Goal: Find specific page/section: Find specific page/section

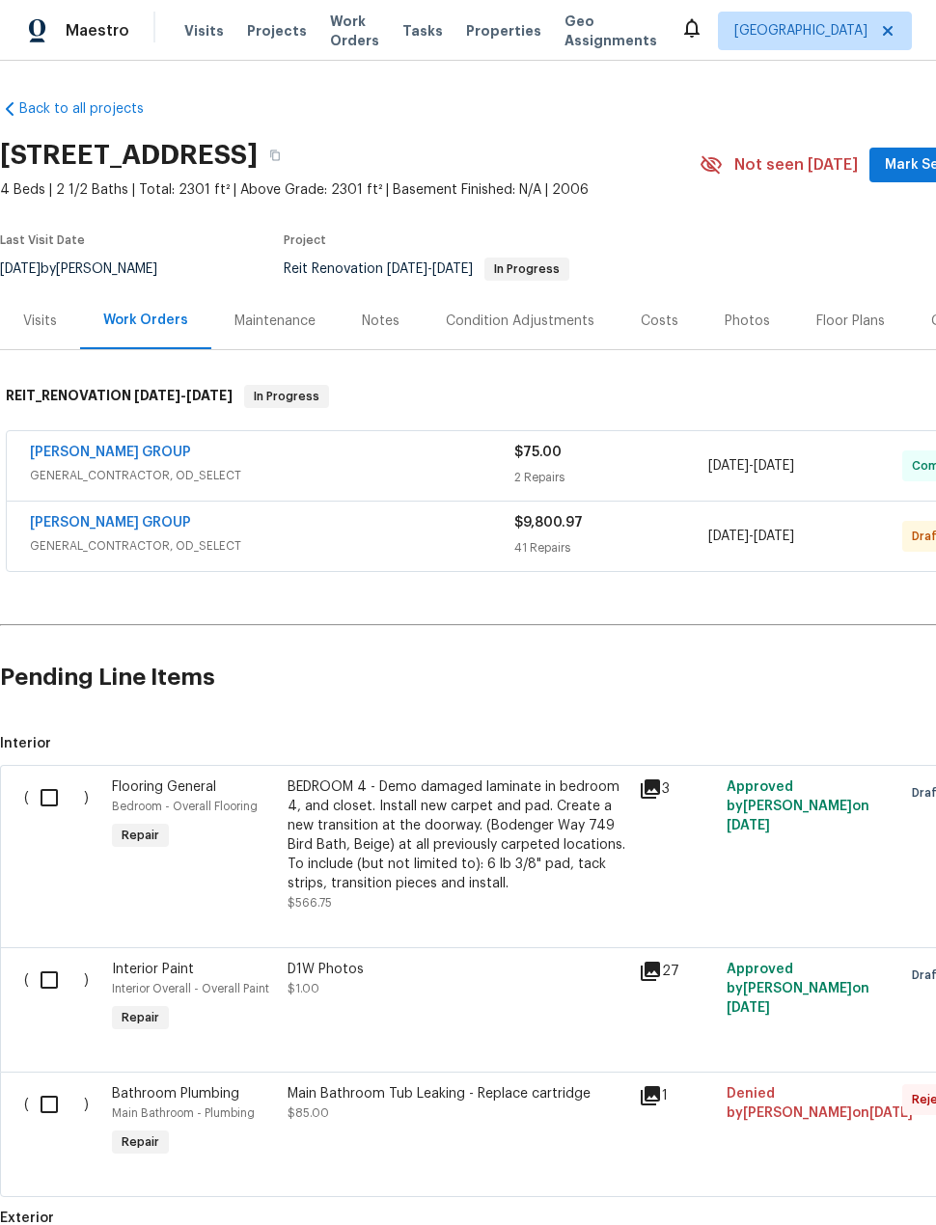
click at [269, 36] on span "Projects" at bounding box center [277, 30] width 60 height 19
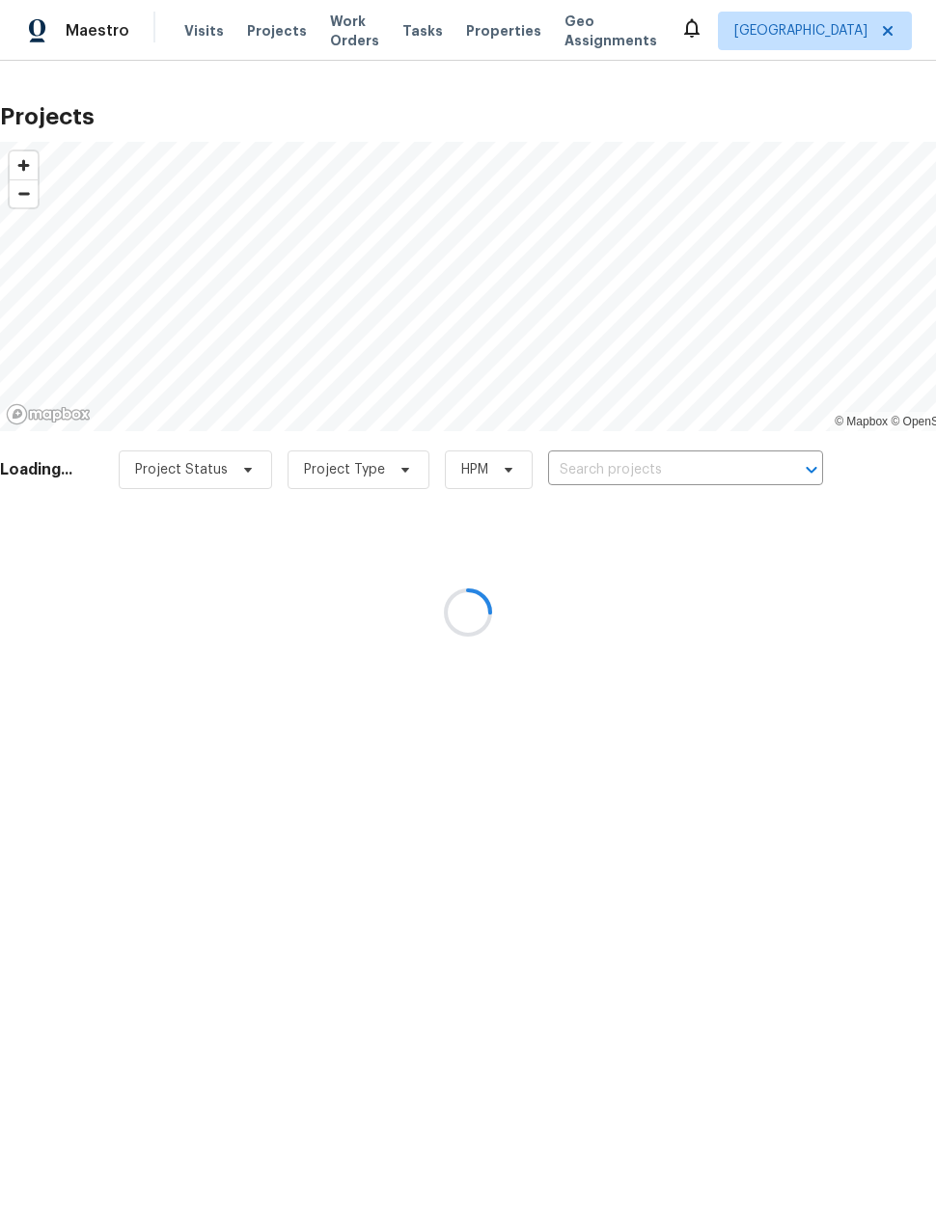
click at [629, 473] on div at bounding box center [468, 612] width 936 height 1225
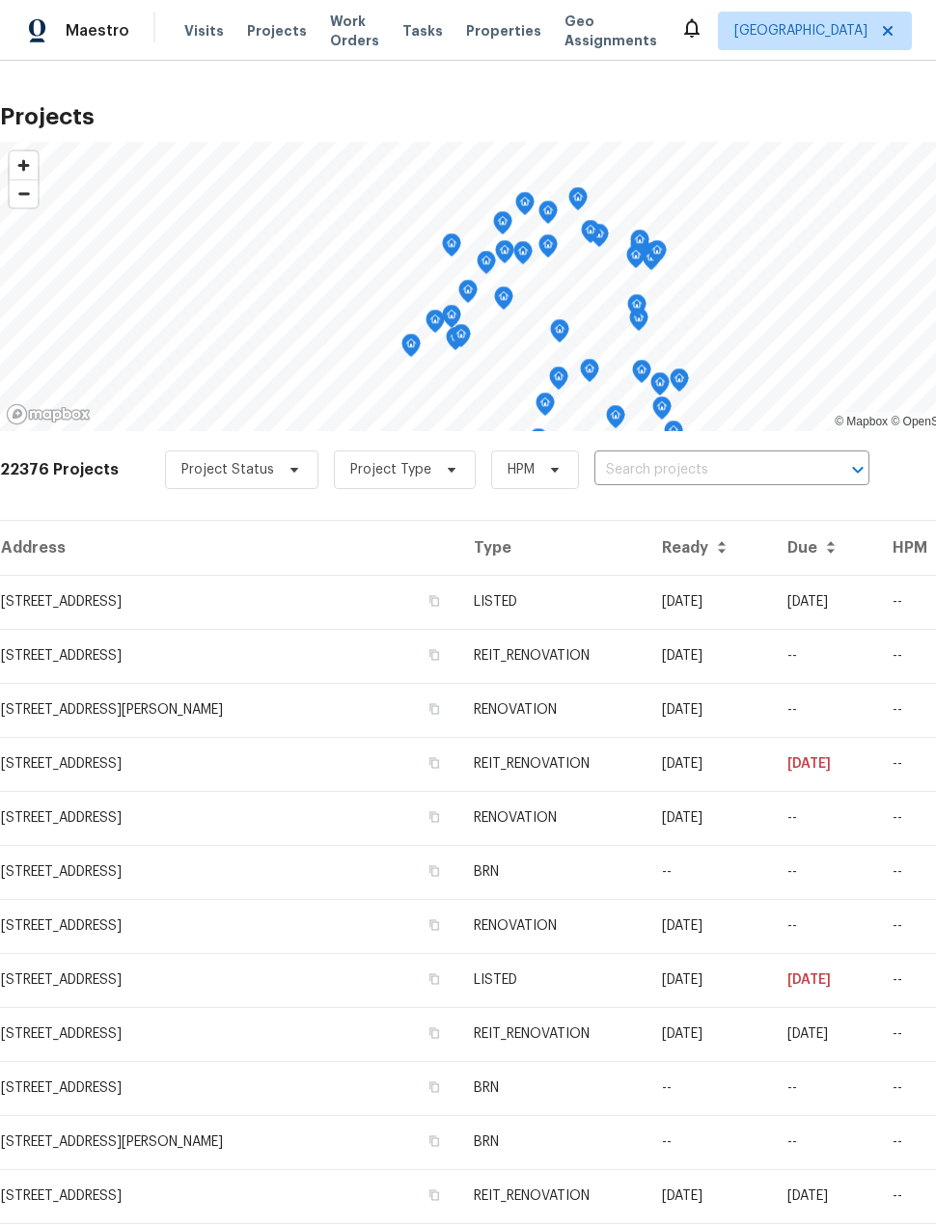
click at [729, 475] on input "text" at bounding box center [704, 470] width 221 height 30
type input "18810"
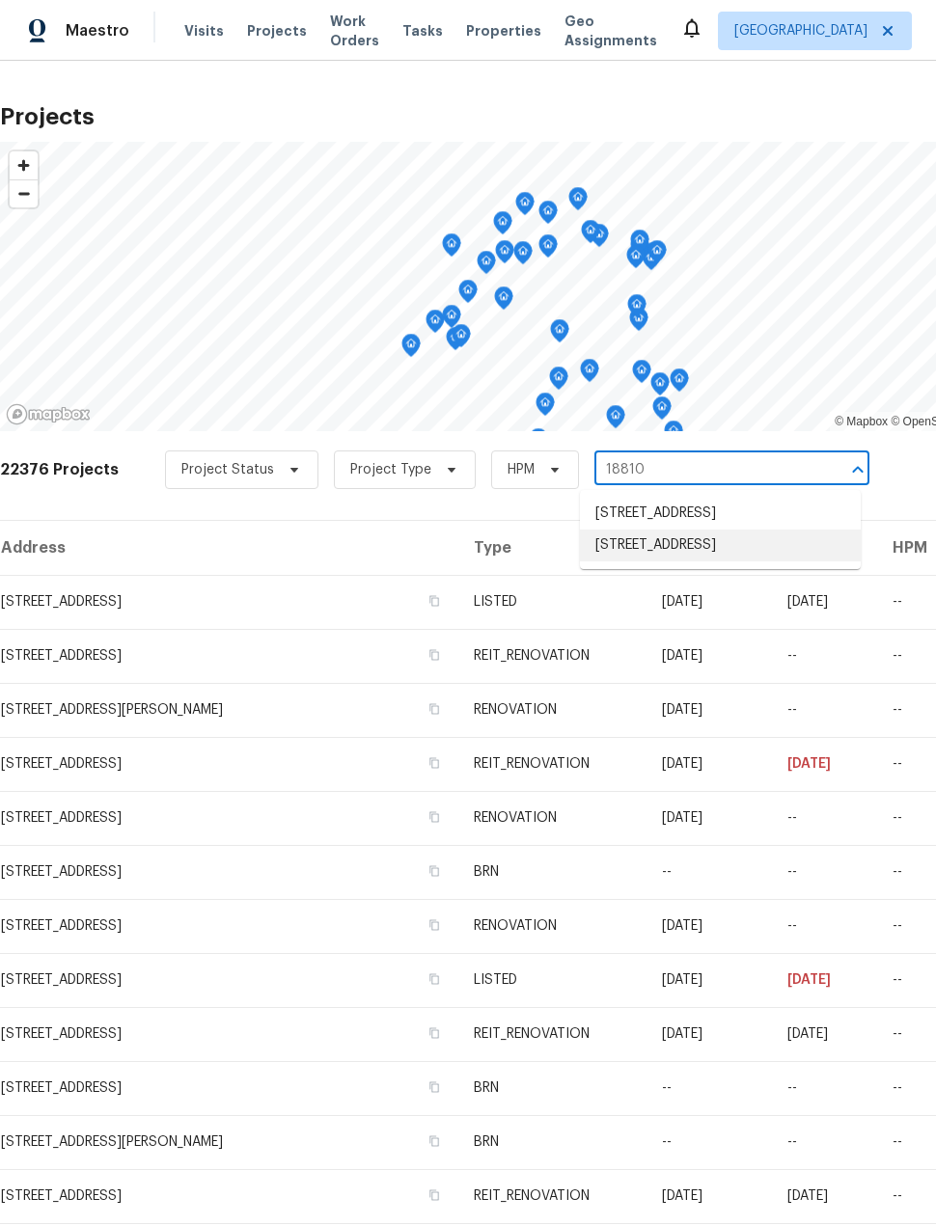
click at [765, 562] on li "[STREET_ADDRESS]" at bounding box center [720, 546] width 281 height 32
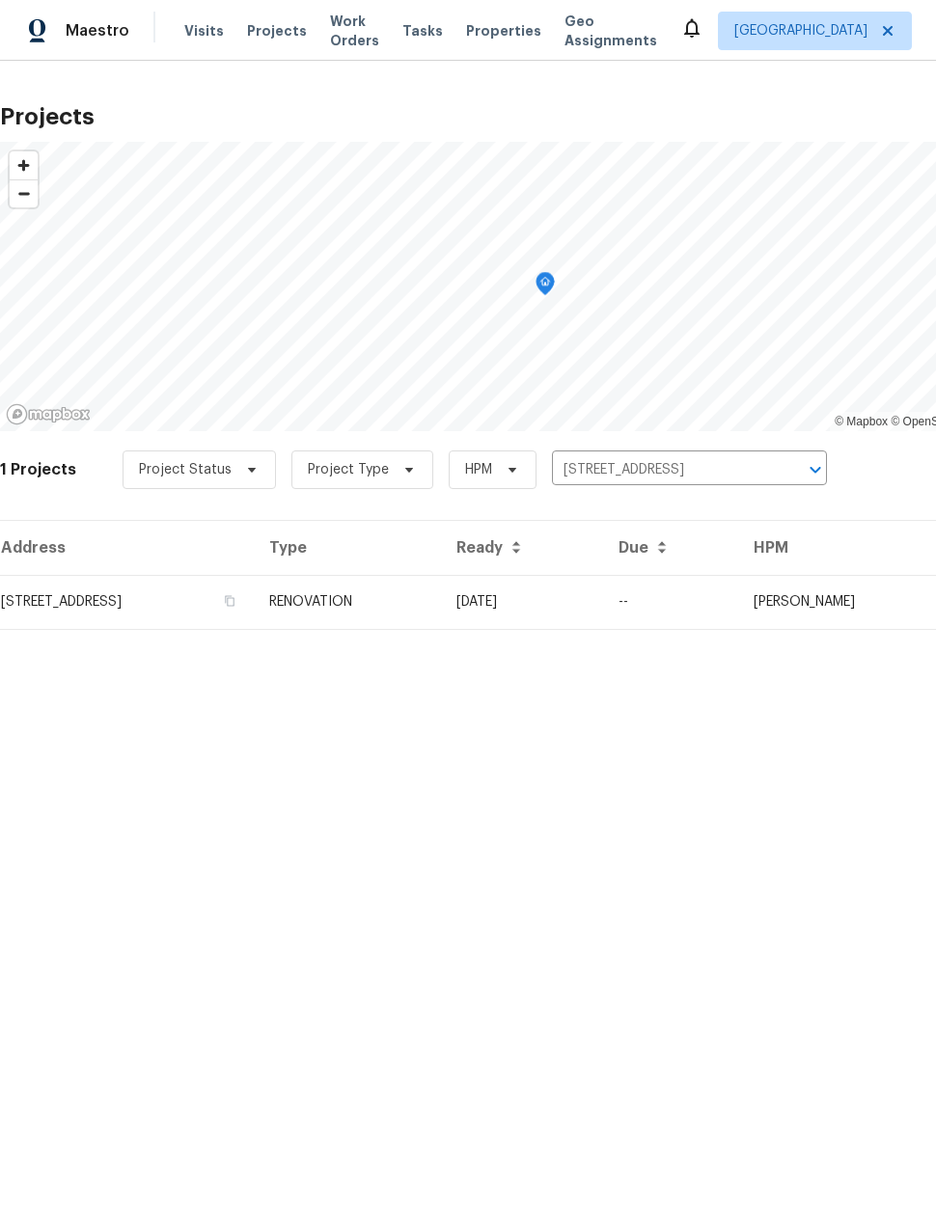
click at [92, 604] on td "[STREET_ADDRESS]" at bounding box center [127, 602] width 254 height 54
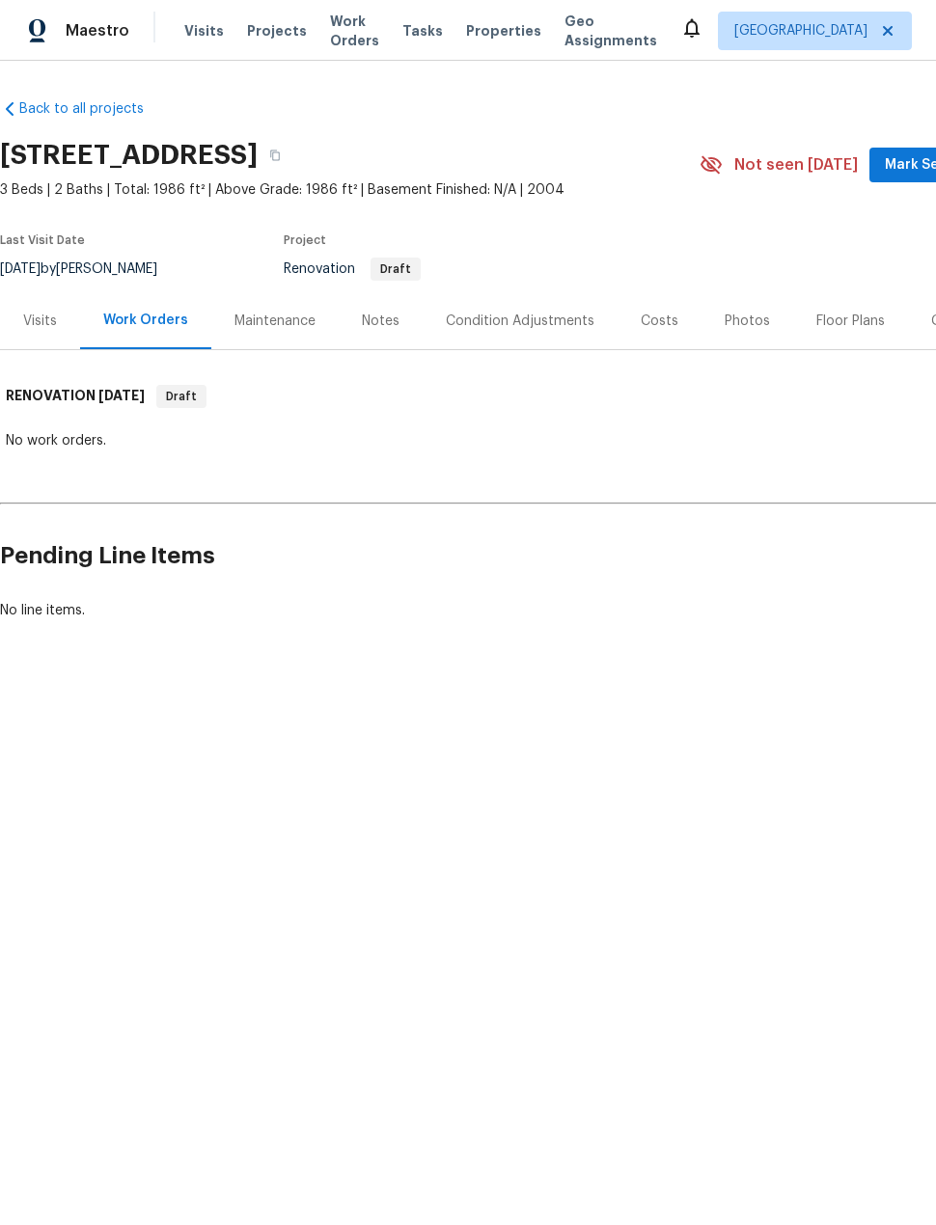
click at [844, 752] on html "Maestro Visits Projects Work Orders Tasks Properties Geo Assignments [GEOGRAPHI…" at bounding box center [468, 376] width 936 height 752
click at [829, 322] on div "Floor Plans" at bounding box center [850, 321] width 69 height 19
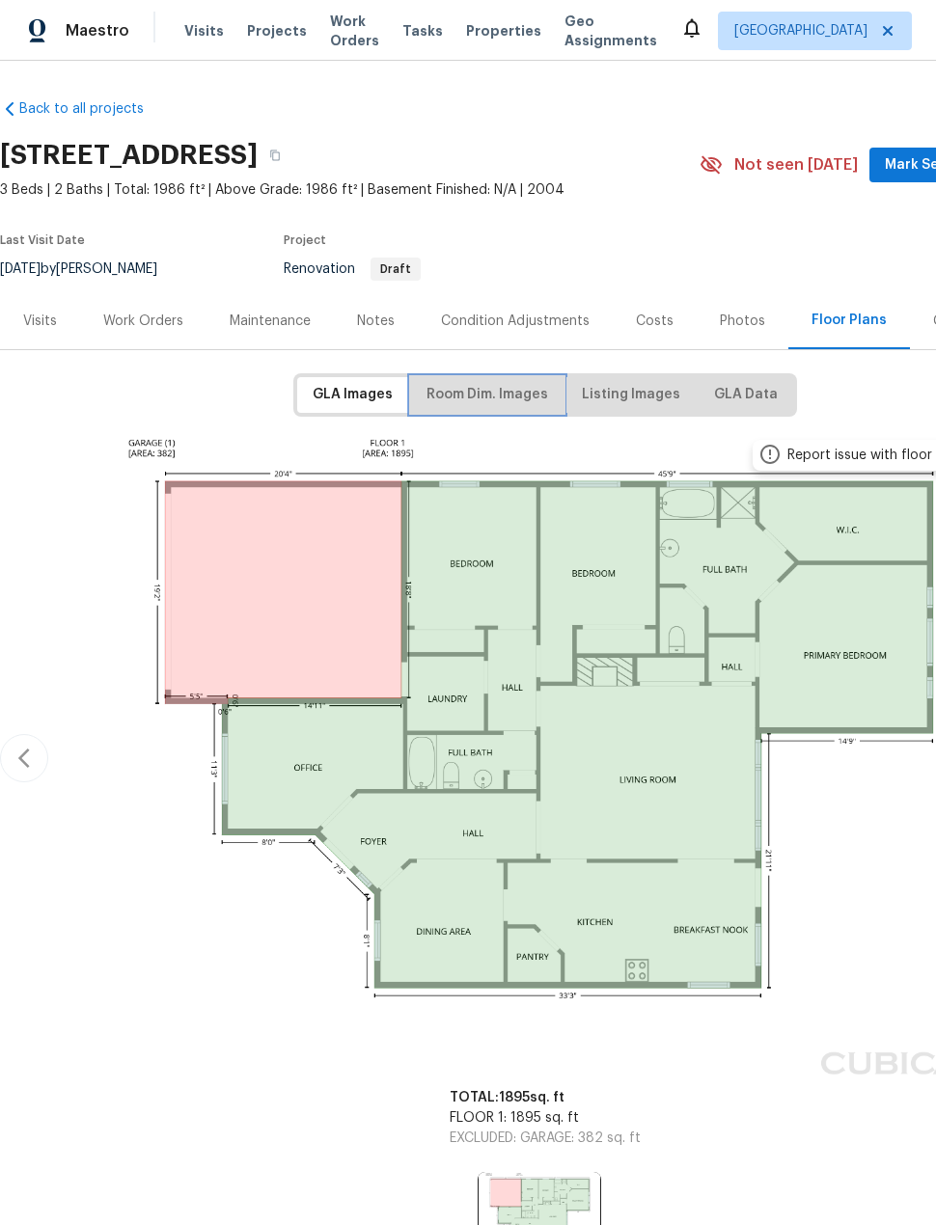
click at [509, 405] on span "Room Dim. Images" at bounding box center [487, 395] width 122 height 24
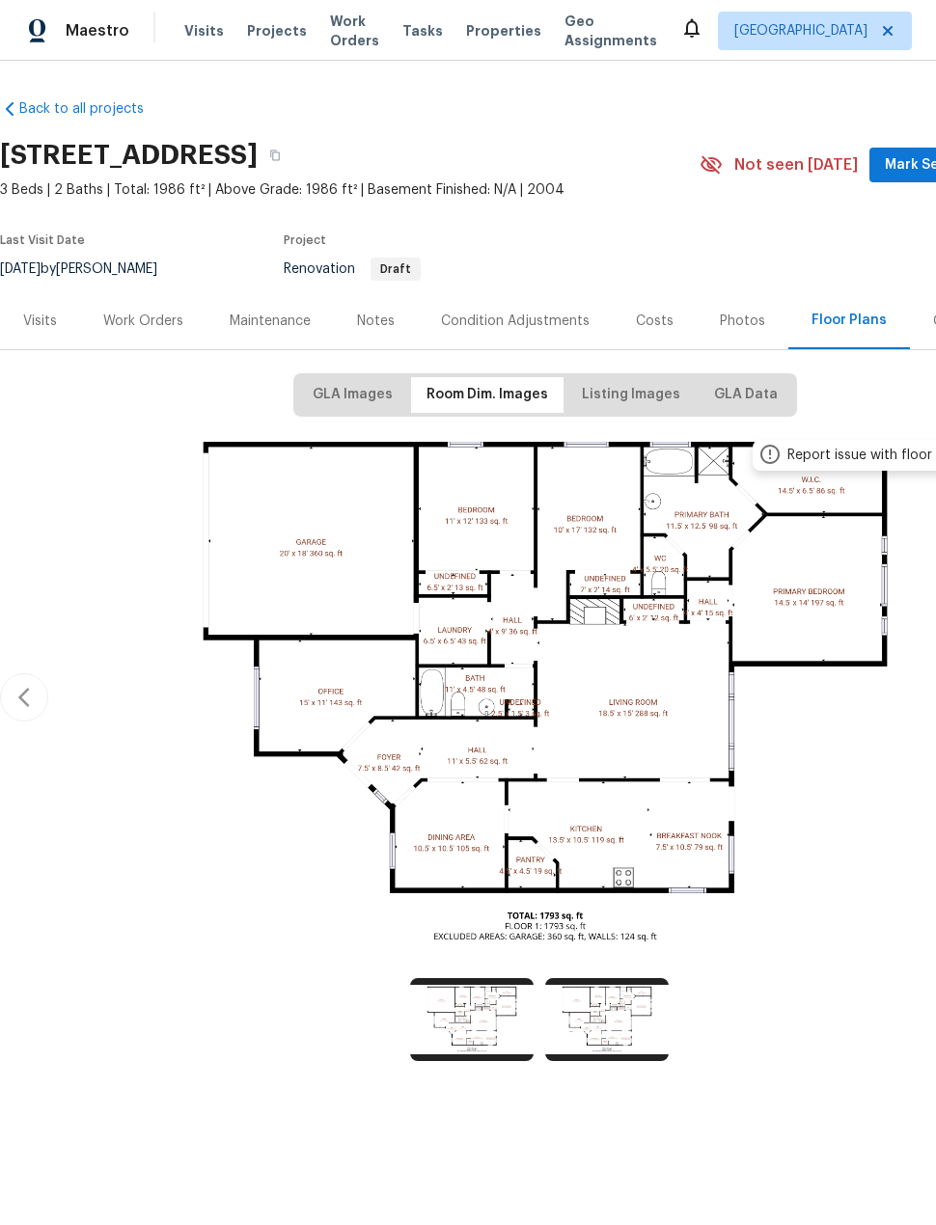
click at [283, 23] on span "Projects" at bounding box center [277, 30] width 60 height 19
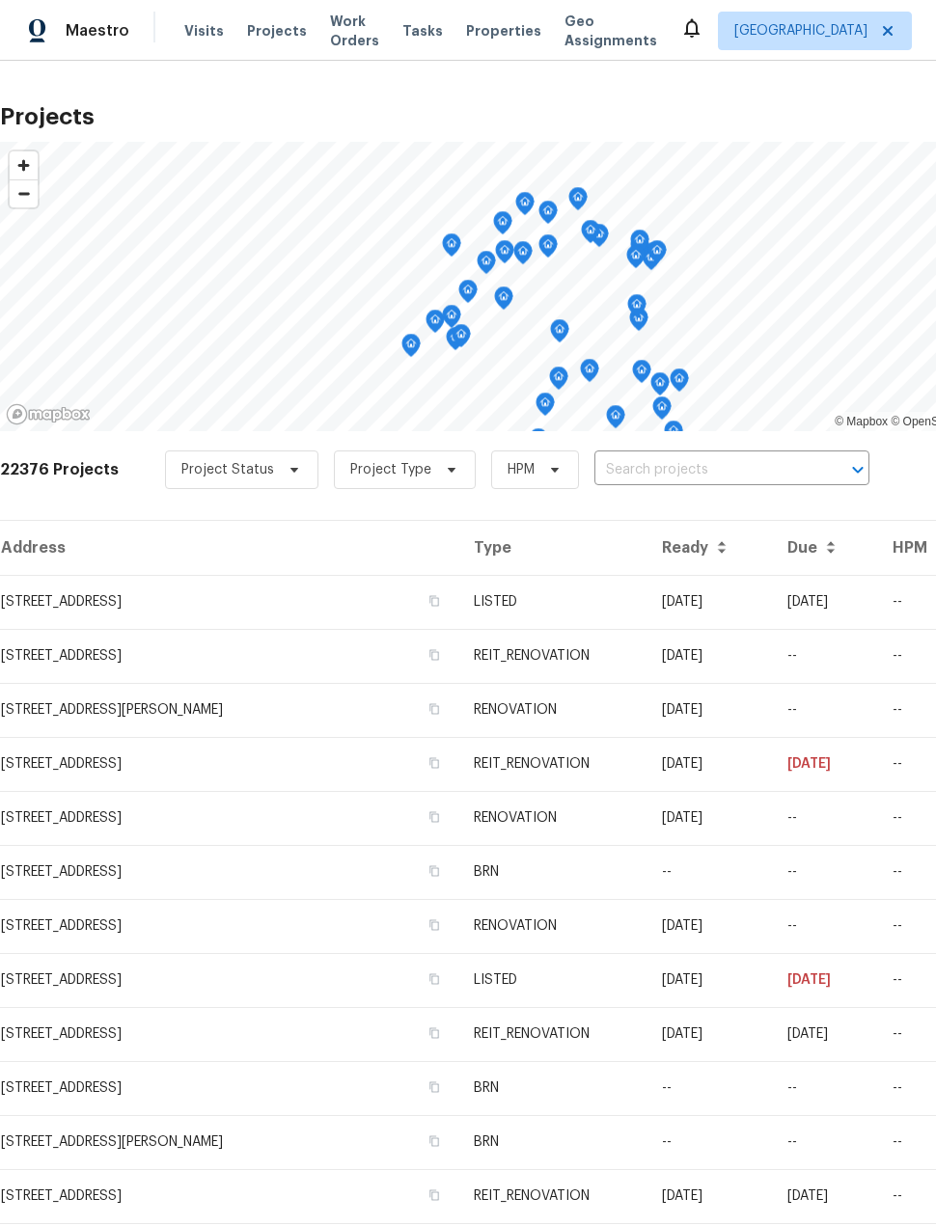
click at [628, 473] on input "text" at bounding box center [704, 470] width 221 height 30
type input "19535"
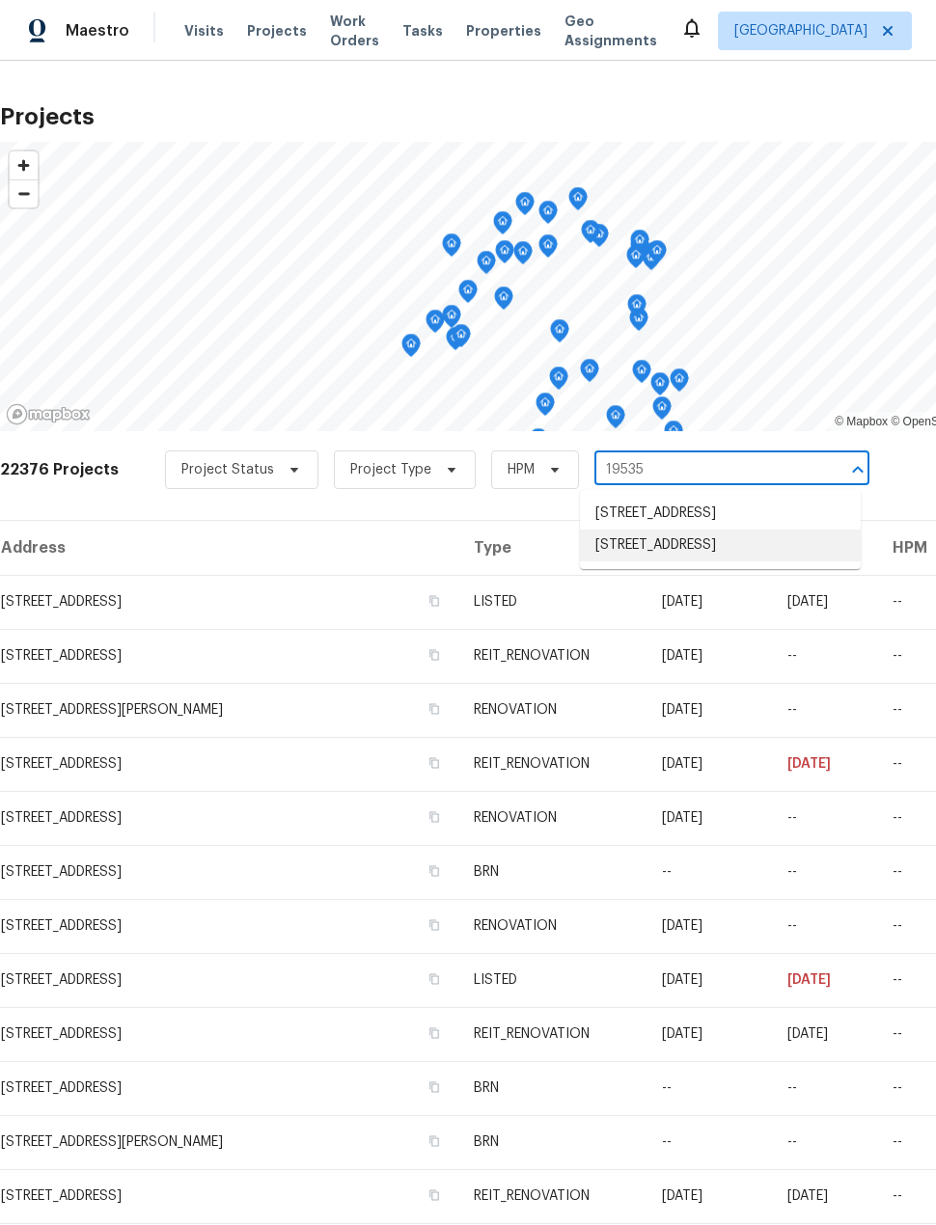
click at [757, 559] on li "[STREET_ADDRESS]" at bounding box center [720, 546] width 281 height 32
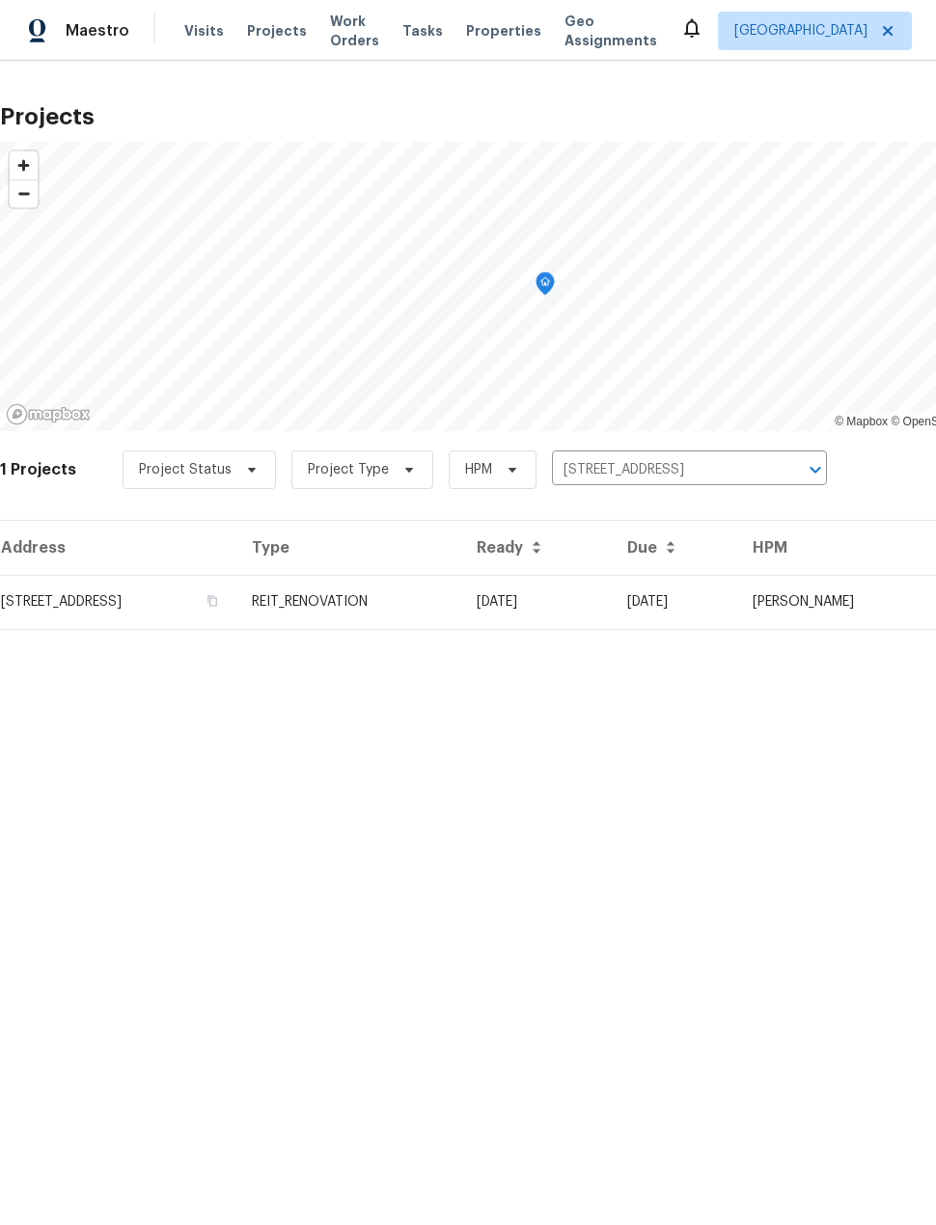
click at [68, 611] on td "[STREET_ADDRESS]" at bounding box center [118, 602] width 236 height 54
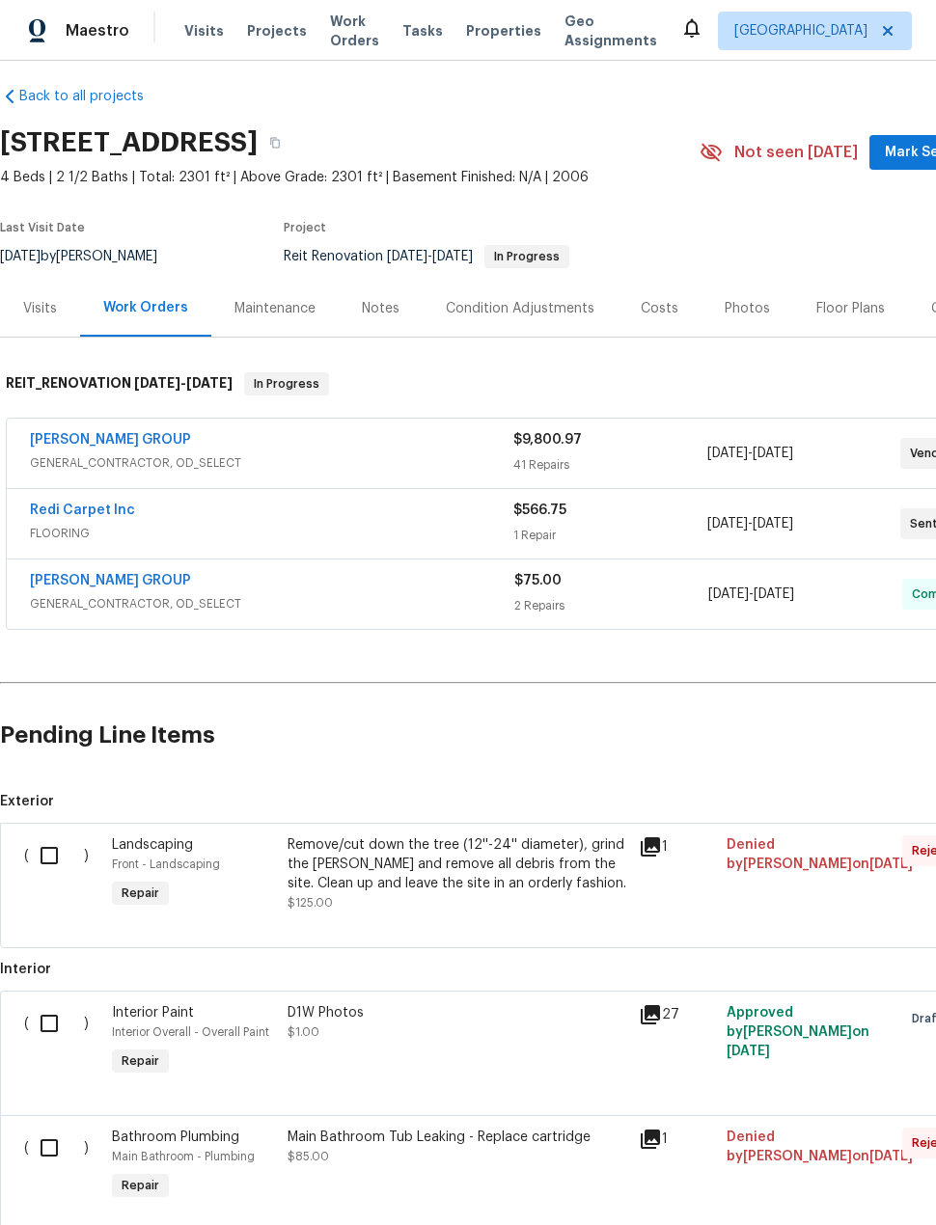
scroll to position [14, 0]
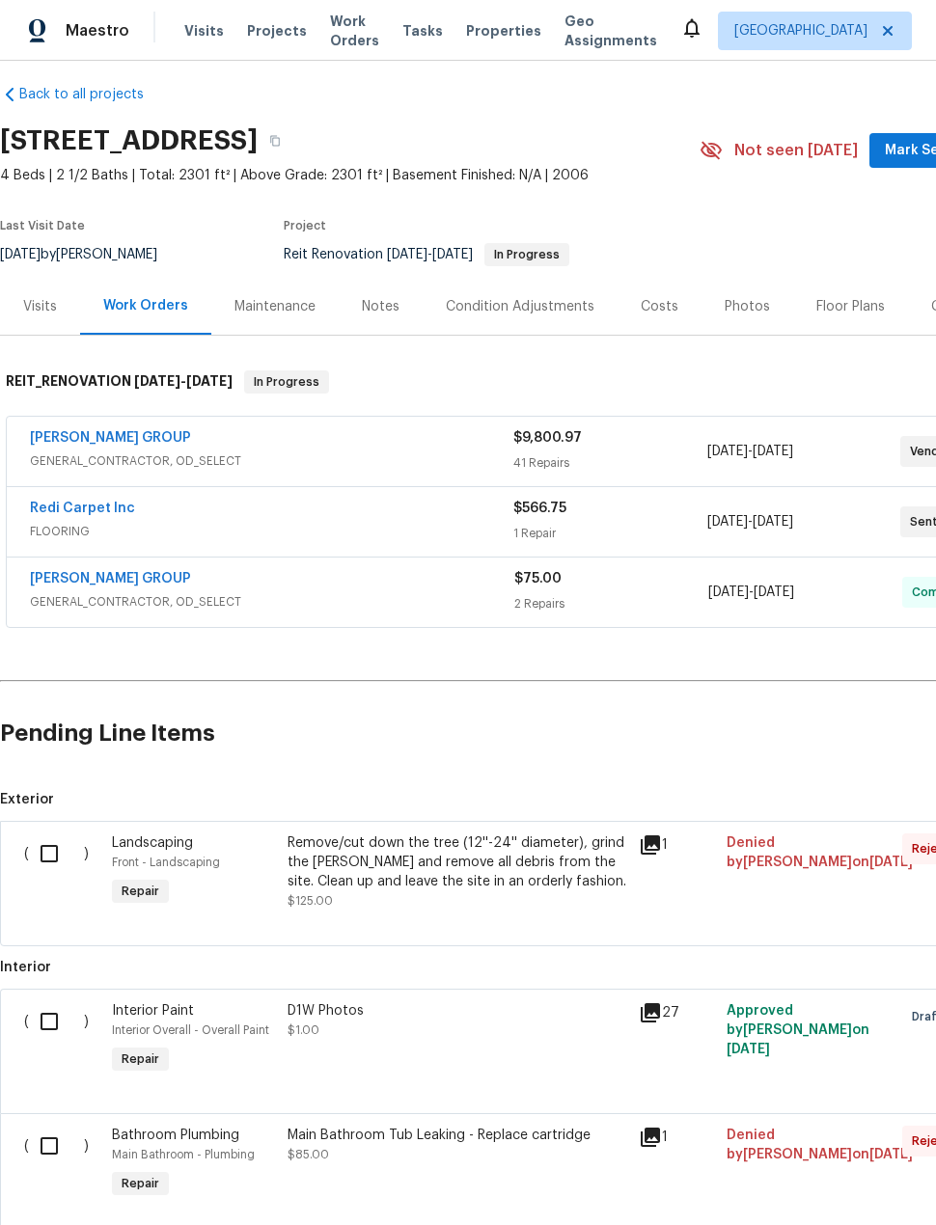
click at [854, 302] on div "Floor Plans" at bounding box center [850, 306] width 69 height 19
